Goal: Information Seeking & Learning: Learn about a topic

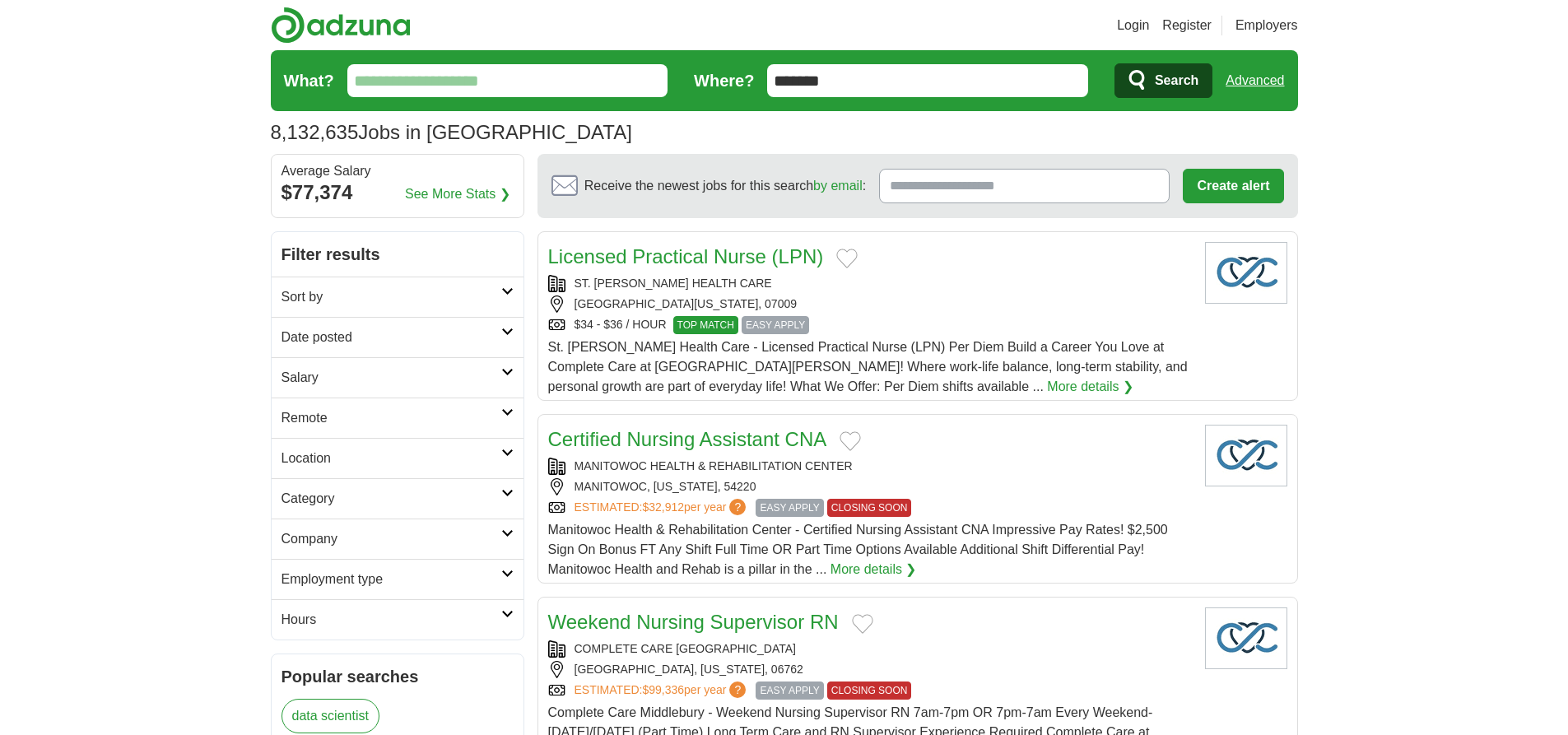
type input "*******"
click at [1255, 81] on link "Advanced" at bounding box center [1255, 81] width 59 height 33
